Goal: Task Accomplishment & Management: Manage account settings

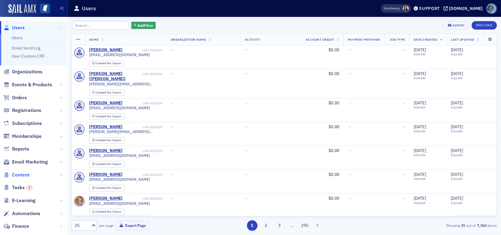
click at [24, 172] on span "Content" at bounding box center [20, 174] width 17 height 7
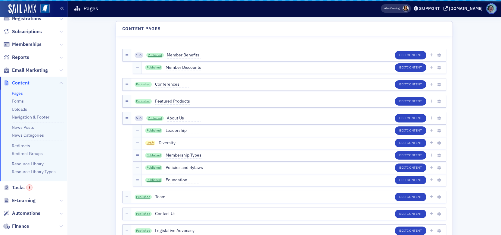
scroll to position [29, 0]
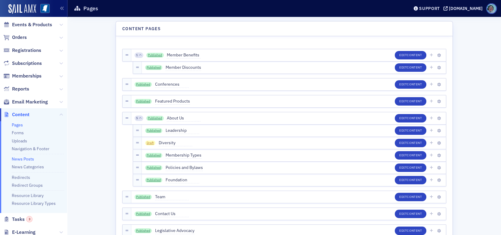
click at [23, 159] on link "News Posts" at bounding box center [23, 158] width 22 height 5
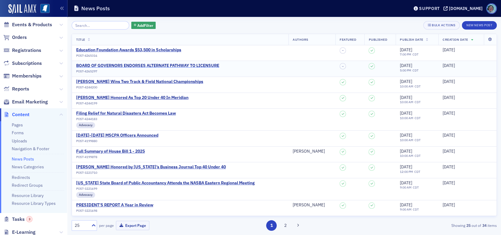
click at [159, 66] on div "BOARD OF GOVERNORS ENDORSES ALTERNATE PATHWAY TO LICENSURE" at bounding box center [147, 65] width 143 height 5
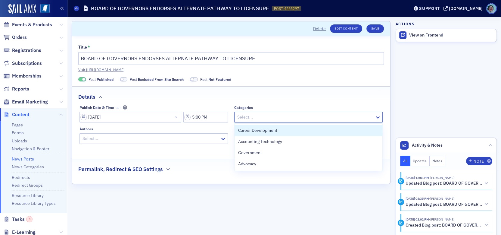
click at [323, 117] on div at bounding box center [306, 117] width 138 height 8
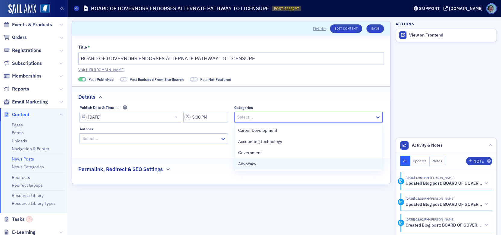
click at [306, 158] on div "Advocacy" at bounding box center [309, 163] width 148 height 11
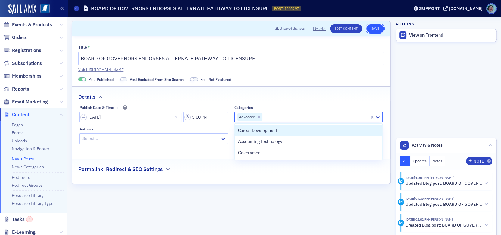
click at [378, 30] on button "Save" at bounding box center [374, 28] width 17 height 8
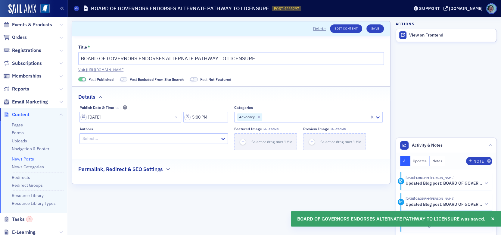
click at [194, 80] on span at bounding box center [194, 79] width 8 height 5
click at [146, 78] on span "Excluded From Site Search" at bounding box center [161, 79] width 46 height 5
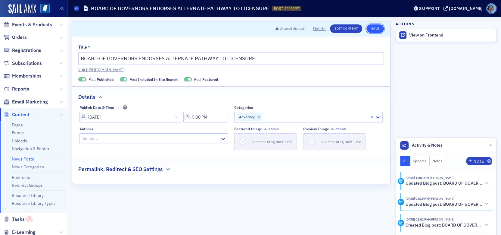
click at [378, 29] on button "Save" at bounding box center [374, 28] width 17 height 8
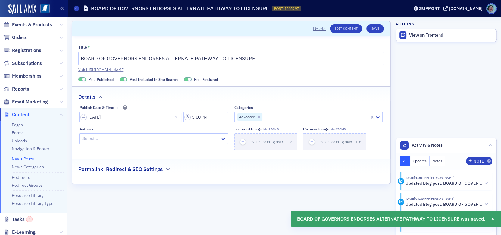
click at [25, 157] on link "News Posts" at bounding box center [23, 158] width 22 height 5
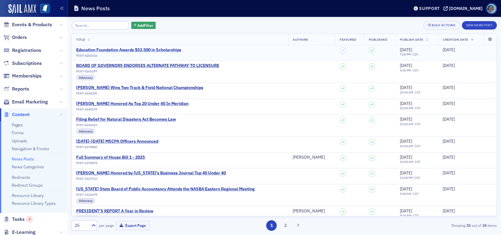
click at [117, 48] on div "Education Foundation Awards $53,500 in Scholarships" at bounding box center [128, 49] width 105 height 5
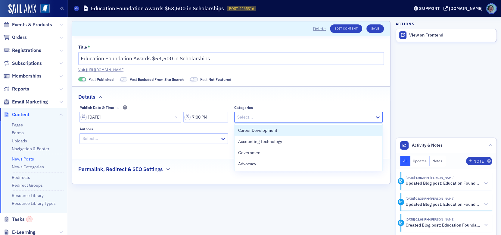
click at [367, 119] on div at bounding box center [306, 117] width 138 height 8
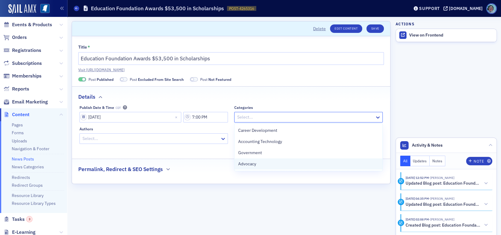
click at [308, 158] on div "Advocacy" at bounding box center [309, 163] width 148 height 11
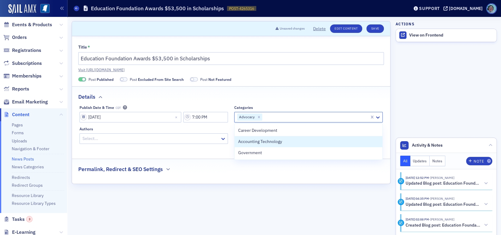
click at [126, 80] on span at bounding box center [124, 79] width 8 height 5
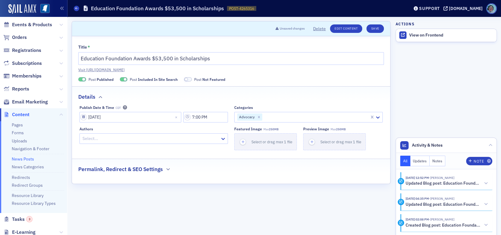
click at [189, 79] on span at bounding box center [188, 79] width 8 height 5
click at [369, 27] on button "Save" at bounding box center [374, 28] width 17 height 8
